Goal: Task Accomplishment & Management: Manage account settings

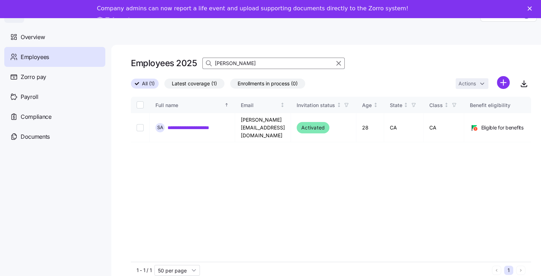
click at [237, 62] on input "[PERSON_NAME]" at bounding box center [274, 63] width 142 height 11
type input "a"
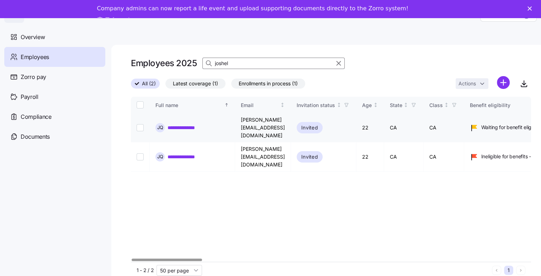
type input "joshel"
click at [142, 124] on input "Select record 1" at bounding box center [140, 127] width 7 height 7
checkbox input "true"
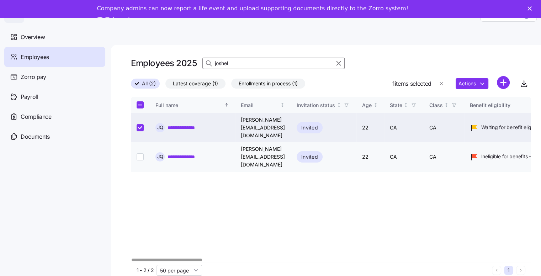
click at [140, 153] on input "Select record 2" at bounding box center [140, 156] width 7 height 7
checkbox input "true"
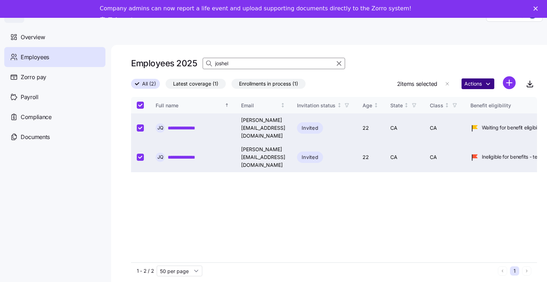
click at [478, 84] on html "**********" at bounding box center [273, 147] width 547 height 295
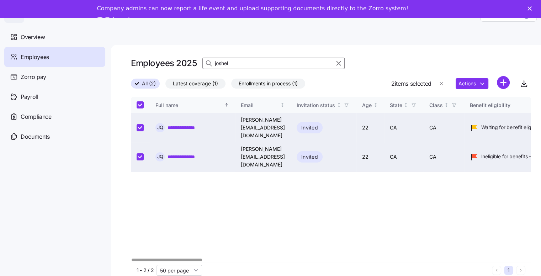
click at [141, 159] on div "**********" at bounding box center [331, 179] width 400 height 165
click at [139, 153] on input "Select record 2" at bounding box center [140, 156] width 7 height 7
checkbox input "false"
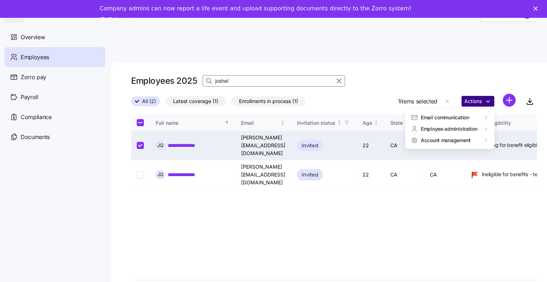
click at [469, 85] on html "**********" at bounding box center [273, 156] width 547 height 313
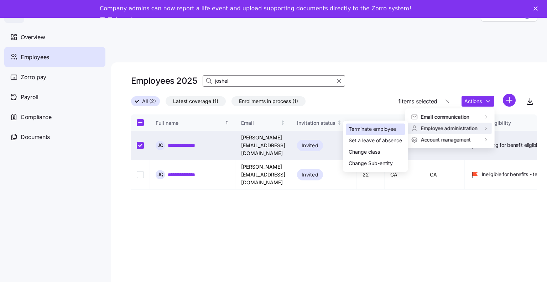
click at [392, 127] on div "Terminate employee" at bounding box center [371, 129] width 47 height 8
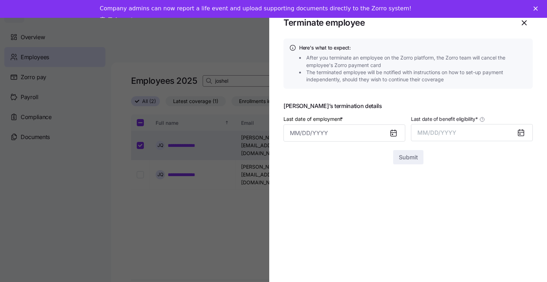
click at [392, 135] on icon at bounding box center [394, 133] width 6 height 6
click at [392, 133] on icon at bounding box center [394, 133] width 6 height 6
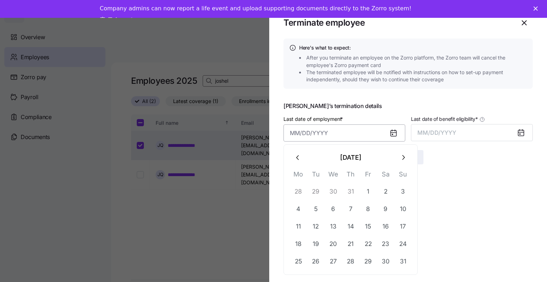
click at [315, 133] on input "Last date of employment *" at bounding box center [344, 132] width 122 height 17
click at [368, 259] on button "29" at bounding box center [368, 260] width 17 height 17
type input "[DATE]"
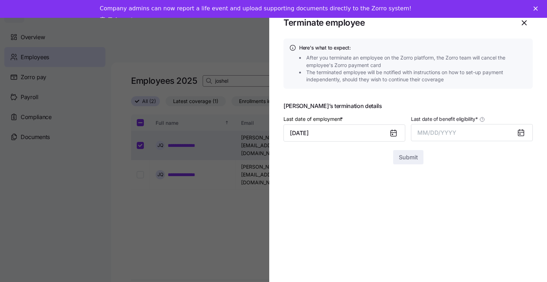
click at [518, 133] on icon at bounding box center [521, 133] width 6 height 6
click at [450, 129] on span "MM/DD/YYYY" at bounding box center [436, 132] width 39 height 7
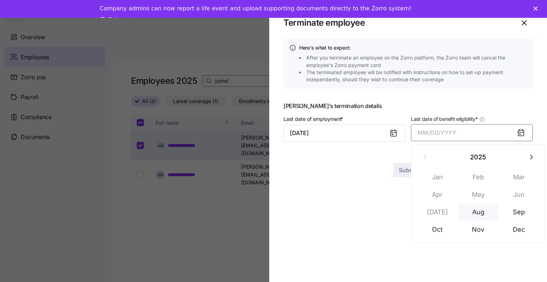
click at [480, 212] on button "Aug" at bounding box center [478, 211] width 41 height 17
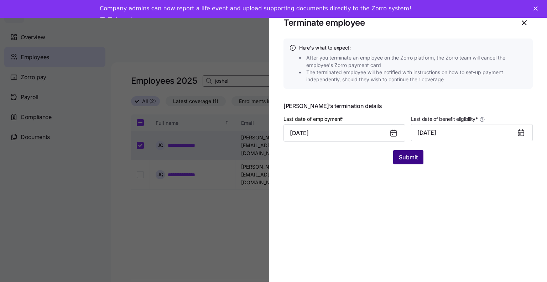
click at [408, 155] on span "Submit" at bounding box center [408, 157] width 19 height 9
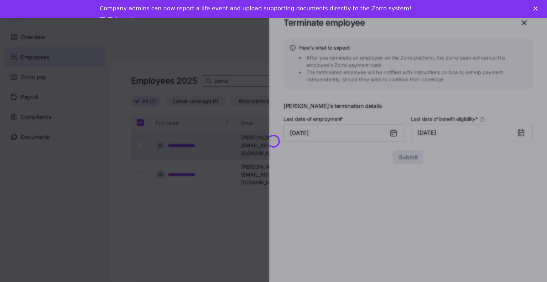
checkbox input "false"
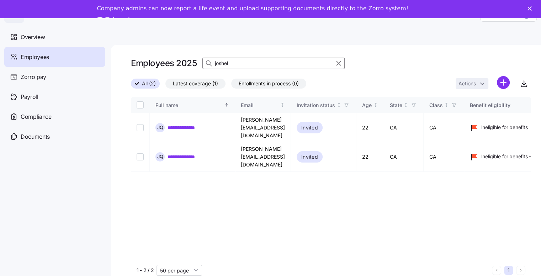
click at [242, 62] on input "joshel" at bounding box center [274, 63] width 142 height 11
type input "j"
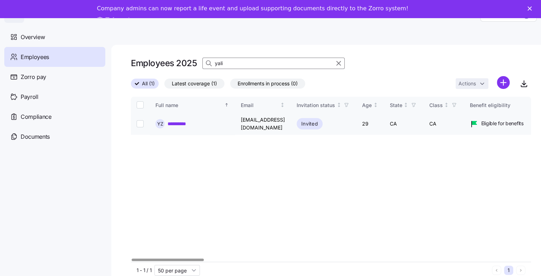
type input "yali"
click at [140, 124] on input "Select record 1" at bounding box center [140, 123] width 7 height 7
checkbox input "true"
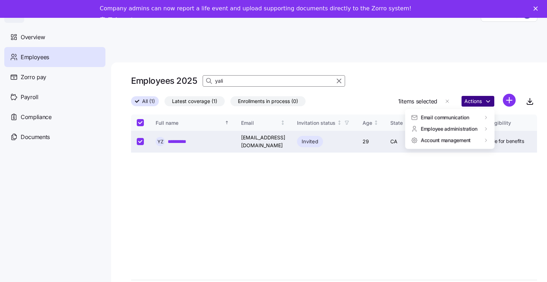
click at [482, 82] on html "**********" at bounding box center [273, 156] width 547 height 313
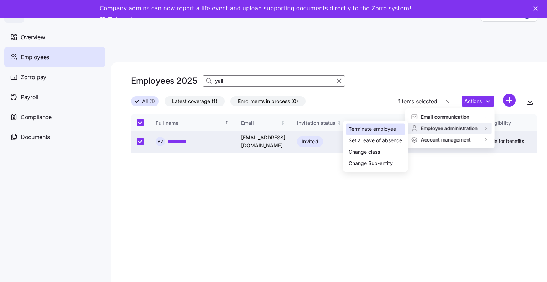
click at [386, 130] on div "Terminate employee" at bounding box center [371, 129] width 47 height 8
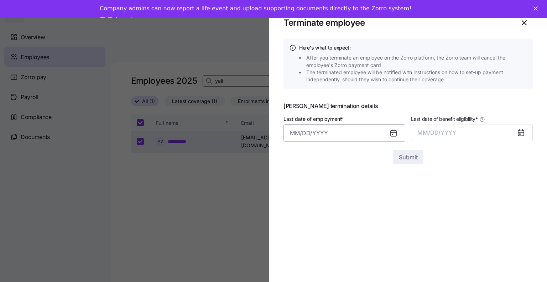
click at [318, 133] on input "Last date of employment *" at bounding box center [344, 132] width 122 height 17
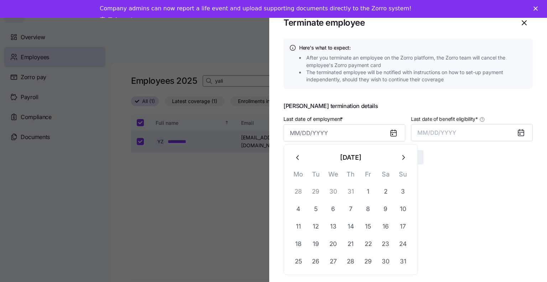
click at [399, 159] on icon "button" at bounding box center [403, 157] width 8 height 8
click at [299, 242] on button "22" at bounding box center [298, 243] width 17 height 17
type input "[DATE]"
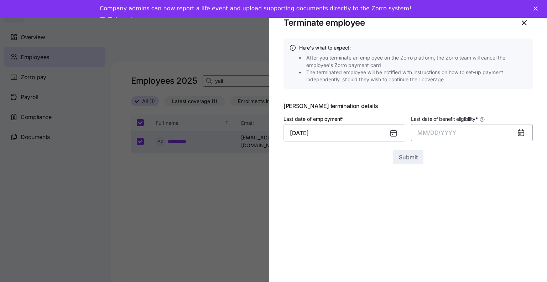
click at [451, 132] on span "MM/DD/YYYY" at bounding box center [436, 132] width 39 height 7
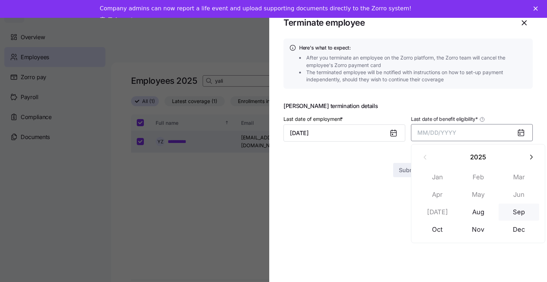
click at [511, 212] on button "Sep" at bounding box center [518, 211] width 41 height 17
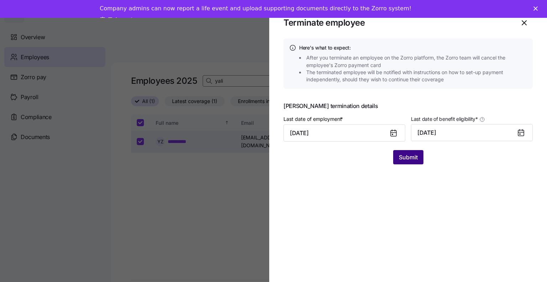
click at [399, 157] on span "Submit" at bounding box center [408, 157] width 19 height 9
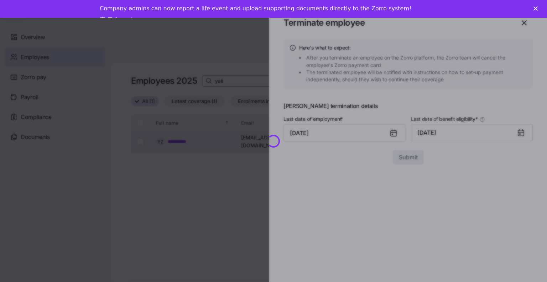
checkbox input "false"
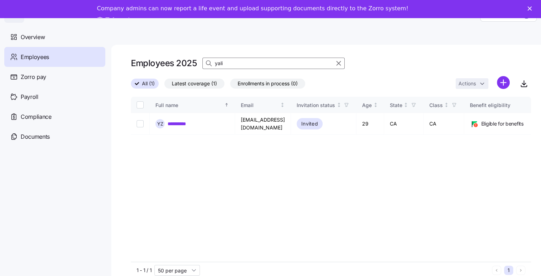
click at [226, 59] on input "yali" at bounding box center [274, 63] width 142 height 11
type input "y"
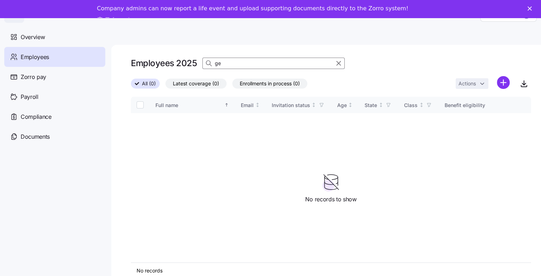
type input "g"
click at [239, 62] on input at bounding box center [274, 63] width 142 height 11
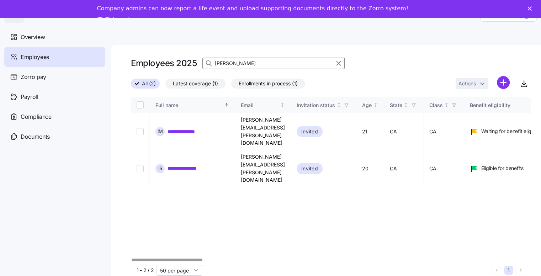
type input "[PERSON_NAME]"
